Goal: Navigation & Orientation: Go to known website

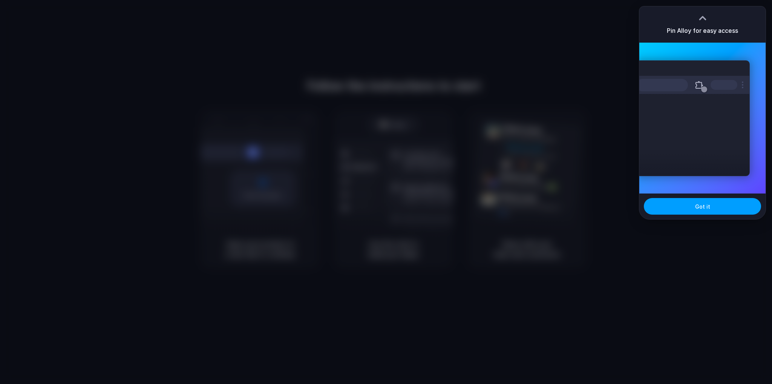
click at [717, 209] on button "Got it" at bounding box center [702, 206] width 117 height 17
